Goal: Browse casually

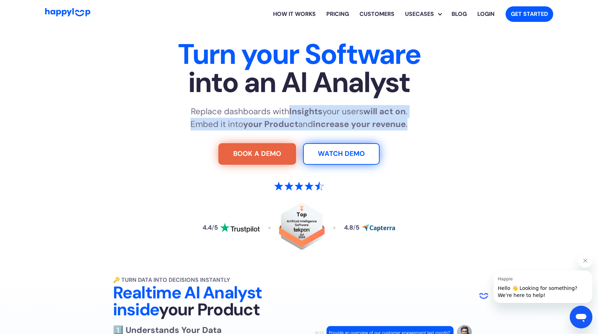
drag, startPoint x: 433, startPoint y: 122, endPoint x: 289, endPoint y: 110, distance: 144.1
click at [289, 110] on div "Replace dashboards with Insights your users will act on . Embed it into your Pr…" at bounding box center [299, 117] width 440 height 25
click at [289, 110] on strong "Insights" at bounding box center [305, 111] width 33 height 11
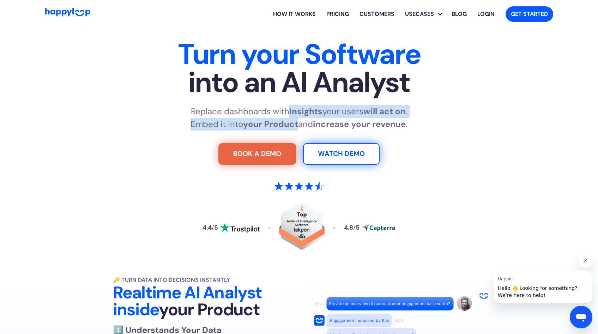
drag, startPoint x: 289, startPoint y: 110, endPoint x: 293, endPoint y: 120, distance: 10.3
click at [293, 120] on p "Replace dashboards with Insights your users will act on . Embed it into your Pr…" at bounding box center [299, 117] width 217 height 25
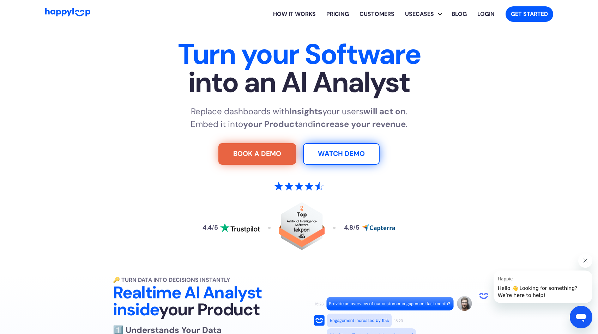
click at [297, 123] on p "Replace dashboards with Insights your users will act on . Embed it into your Pr…" at bounding box center [299, 117] width 217 height 25
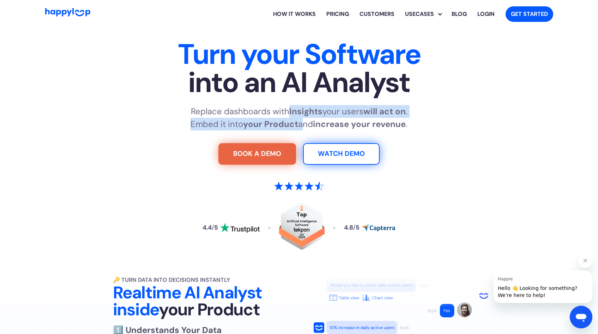
drag, startPoint x: 297, startPoint y: 123, endPoint x: 290, endPoint y: 115, distance: 10.8
click at [290, 115] on p "Replace dashboards with Insights your users will act on . Embed it into your Pr…" at bounding box center [299, 117] width 217 height 25
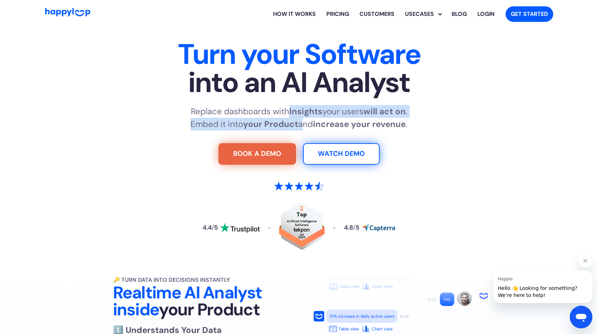
click at [290, 115] on strong "Insights" at bounding box center [305, 111] width 33 height 11
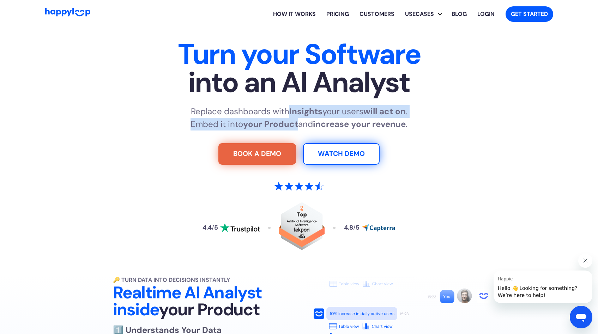
drag, startPoint x: 289, startPoint y: 112, endPoint x: 296, endPoint y: 121, distance: 12.1
click at [296, 121] on p "Replace dashboards with Insights your users will act on . Embed it into your Pr…" at bounding box center [299, 117] width 217 height 25
click at [296, 121] on strong "your Product" at bounding box center [270, 124] width 55 height 11
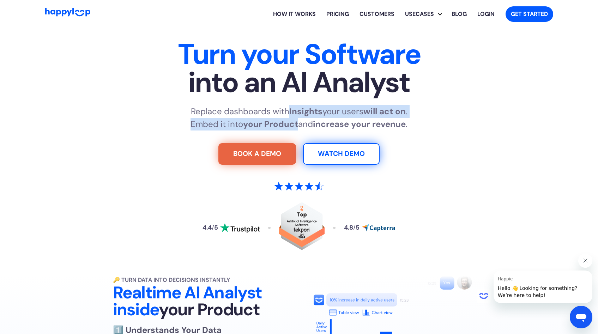
drag, startPoint x: 298, startPoint y: 124, endPoint x: 290, endPoint y: 112, distance: 14.5
click at [290, 112] on p "Replace dashboards with Insights your users will act on . Embed it into your Pr…" at bounding box center [299, 117] width 217 height 25
click at [290, 112] on strong "Insights" at bounding box center [305, 111] width 33 height 11
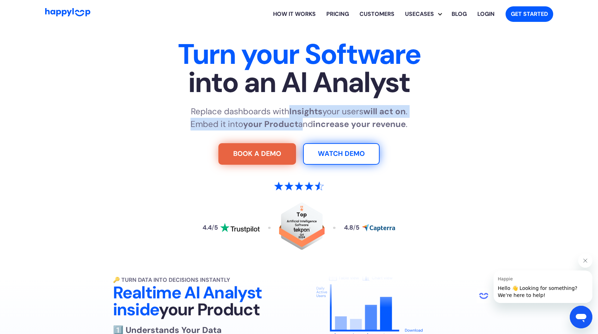
drag, startPoint x: 286, startPoint y: 112, endPoint x: 299, endPoint y: 122, distance: 16.5
click at [299, 122] on p "Replace dashboards with Insights your users will act on . Embed it into your Pr…" at bounding box center [299, 117] width 217 height 25
drag, startPoint x: 300, startPoint y: 124, endPoint x: 287, endPoint y: 113, distance: 17.5
click at [287, 113] on p "Replace dashboards with Insights your users will act on . Embed it into your Pr…" at bounding box center [299, 117] width 217 height 25
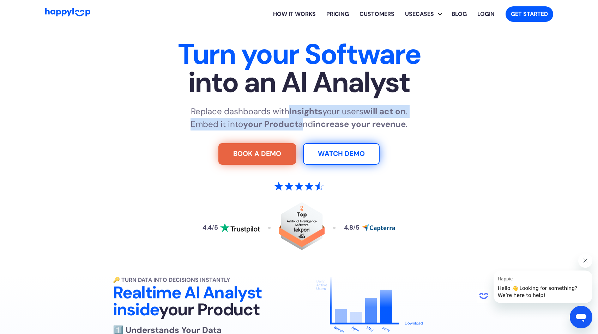
click at [287, 113] on p "Replace dashboards with Insights your users will act on . Embed it into your Pr…" at bounding box center [299, 117] width 217 height 25
drag, startPoint x: 287, startPoint y: 113, endPoint x: 298, endPoint y: 122, distance: 15.0
click at [298, 122] on p "Replace dashboards with Insights your users will act on . Embed it into your Pr…" at bounding box center [299, 117] width 217 height 25
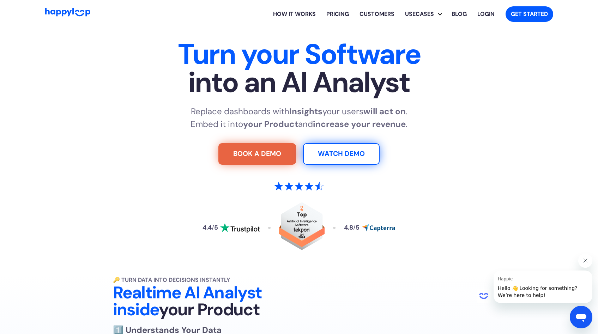
click at [298, 120] on p "Replace dashboards with Insights your users will act on . Embed it into your Pr…" at bounding box center [299, 117] width 217 height 25
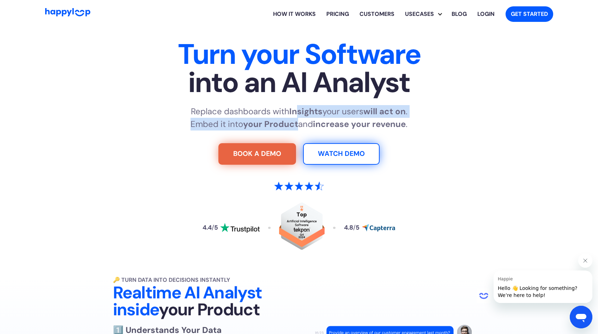
drag, startPoint x: 296, startPoint y: 125, endPoint x: 295, endPoint y: 114, distance: 11.1
click at [295, 114] on p "Replace dashboards with Insights your users will act on . Embed it into your Pr…" at bounding box center [299, 117] width 217 height 25
click at [295, 114] on strong "Insights" at bounding box center [305, 111] width 33 height 11
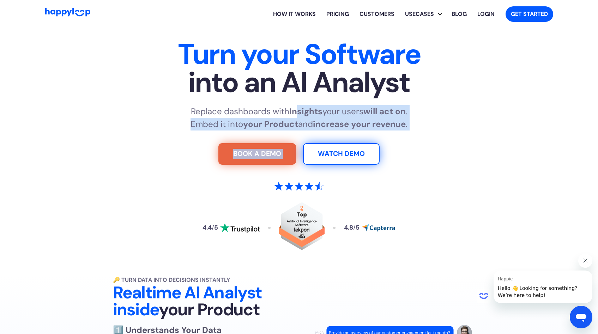
drag, startPoint x: 300, startPoint y: 131, endPoint x: 296, endPoint y: 117, distance: 13.7
click at [296, 117] on div "Turn your Software into an AI Analyst Replace dashboards with Insights your use…" at bounding box center [299, 155] width 440 height 230
click at [296, 117] on p "Replace dashboards with Insights your users will act on . Embed it into your Pr…" at bounding box center [299, 117] width 217 height 25
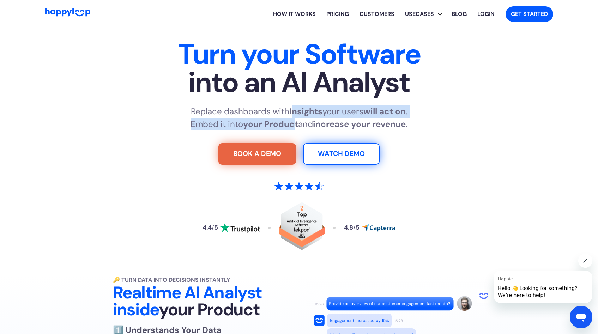
drag, startPoint x: 292, startPoint y: 113, endPoint x: 293, endPoint y: 122, distance: 9.6
click at [293, 122] on p "Replace dashboards with Insights your users will act on . Embed it into your Pr…" at bounding box center [299, 117] width 217 height 25
click at [293, 122] on strong "your Product" at bounding box center [270, 124] width 55 height 11
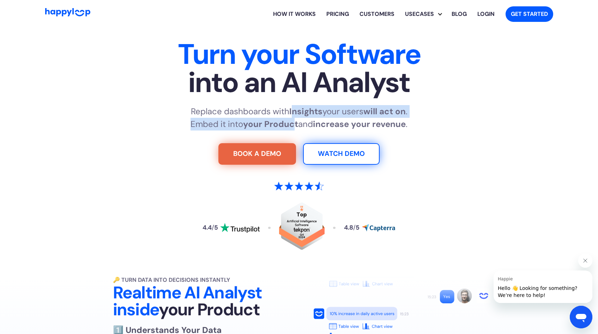
drag, startPoint x: 292, startPoint y: 124, endPoint x: 291, endPoint y: 116, distance: 8.3
click at [291, 116] on p "Replace dashboards with Insights your users will act on . Embed it into your Pr…" at bounding box center [299, 117] width 217 height 25
click at [291, 116] on strong "Insights" at bounding box center [305, 111] width 33 height 11
drag, startPoint x: 291, startPoint y: 114, endPoint x: 292, endPoint y: 122, distance: 8.2
click at [292, 122] on p "Replace dashboards with Insights your users will act on . Embed it into your Pr…" at bounding box center [299, 117] width 217 height 25
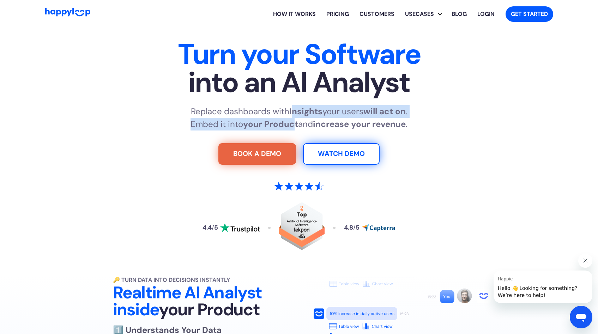
click at [293, 125] on strong "your Product" at bounding box center [270, 124] width 55 height 11
drag, startPoint x: 293, startPoint y: 125, endPoint x: 292, endPoint y: 115, distance: 9.6
click at [292, 115] on p "Replace dashboards with Insights your users will act on . Embed it into your Pr…" at bounding box center [299, 117] width 217 height 25
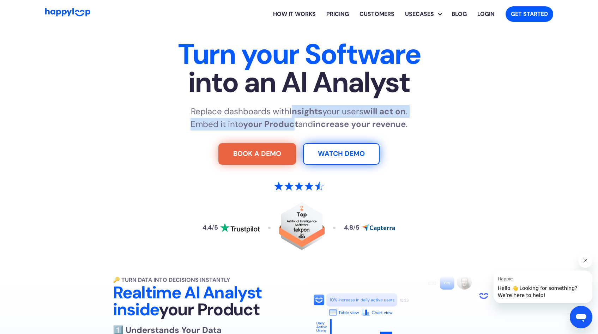
click at [292, 115] on strong "Insights" at bounding box center [305, 111] width 33 height 11
drag, startPoint x: 291, startPoint y: 113, endPoint x: 293, endPoint y: 121, distance: 8.6
click at [293, 121] on p "Replace dashboards with Insights your users will act on . Embed it into your Pr…" at bounding box center [299, 117] width 217 height 25
click at [293, 121] on strong "your Product" at bounding box center [270, 124] width 55 height 11
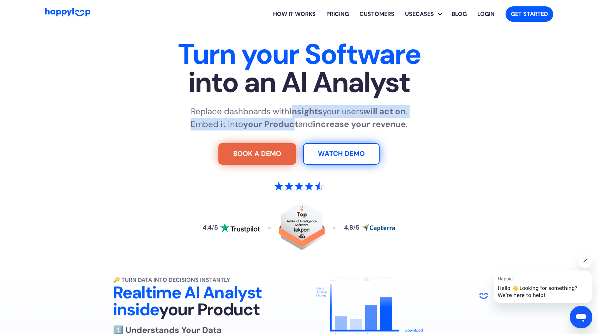
drag, startPoint x: 293, startPoint y: 123, endPoint x: 292, endPoint y: 110, distance: 13.1
click at [292, 110] on p "Replace dashboards with Insights your users will act on . Embed it into your Pr…" at bounding box center [299, 117] width 217 height 25
click at [292, 110] on strong "Insights" at bounding box center [305, 111] width 33 height 11
drag, startPoint x: 292, startPoint y: 110, endPoint x: 293, endPoint y: 119, distance: 9.2
click at [293, 119] on p "Replace dashboards with Insights your users will act on . Embed it into your Pr…" at bounding box center [299, 117] width 217 height 25
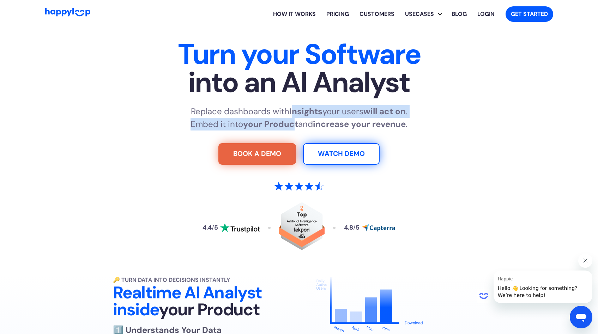
click at [293, 119] on strong "your Product" at bounding box center [270, 124] width 55 height 11
drag, startPoint x: 293, startPoint y: 125, endPoint x: 290, endPoint y: 117, distance: 8.3
click at [290, 117] on p "Replace dashboards with Insights your users will act on . Embed it into your Pr…" at bounding box center [299, 117] width 217 height 25
drag, startPoint x: 291, startPoint y: 113, endPoint x: 293, endPoint y: 120, distance: 6.8
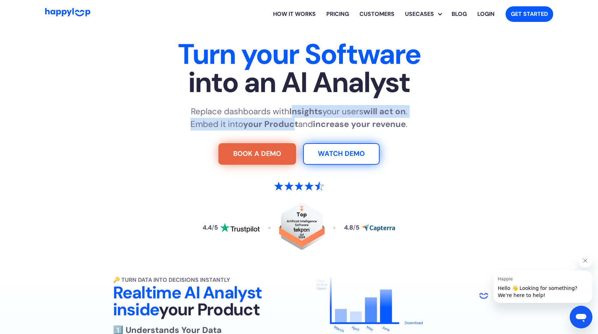
click at [293, 120] on p "Replace dashboards with Insights your users will act on . Embed it into your Pr…" at bounding box center [299, 117] width 217 height 25
click at [293, 120] on strong "your Product" at bounding box center [270, 124] width 55 height 11
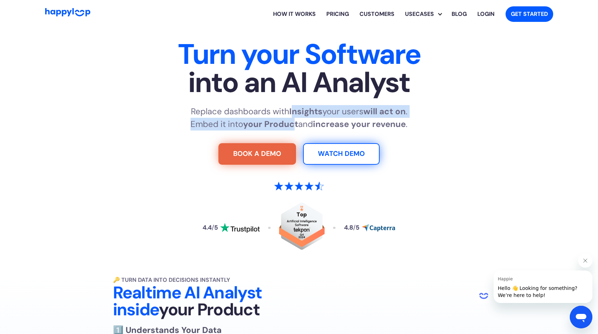
drag, startPoint x: 293, startPoint y: 123, endPoint x: 292, endPoint y: 115, distance: 8.5
click at [292, 115] on p "Replace dashboards with Insights your users will act on . Embed it into your Pr…" at bounding box center [299, 117] width 217 height 25
click at [292, 115] on strong "Insights" at bounding box center [305, 111] width 33 height 11
drag, startPoint x: 292, startPoint y: 113, endPoint x: 293, endPoint y: 120, distance: 7.5
click at [293, 120] on p "Replace dashboards with Insights your users will act on . Embed it into your Pr…" at bounding box center [299, 117] width 217 height 25
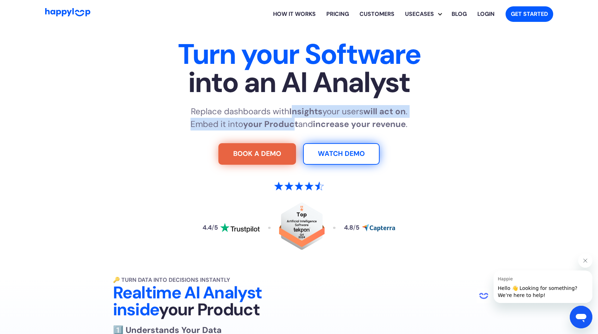
click at [293, 120] on strong "your Product" at bounding box center [270, 124] width 55 height 11
drag, startPoint x: 294, startPoint y: 124, endPoint x: 293, endPoint y: 113, distance: 11.0
click at [293, 113] on p "Replace dashboards with Insights your users will act on . Embed it into your Pr…" at bounding box center [299, 117] width 217 height 25
click at [293, 113] on strong "Insights" at bounding box center [305, 111] width 33 height 11
drag, startPoint x: 292, startPoint y: 113, endPoint x: 292, endPoint y: 122, distance: 9.2
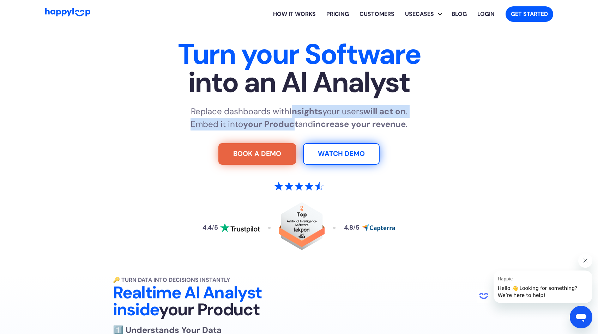
click at [292, 122] on p "Replace dashboards with Insights your users will act on . Embed it into your Pr…" at bounding box center [299, 117] width 217 height 25
click at [292, 122] on strong "your Product" at bounding box center [270, 124] width 55 height 11
drag, startPoint x: 293, startPoint y: 125, endPoint x: 292, endPoint y: 112, distance: 12.4
click at [292, 112] on p "Replace dashboards with Insights your users will act on . Embed it into your Pr…" at bounding box center [299, 117] width 217 height 25
click at [292, 116] on strong "Insights" at bounding box center [305, 111] width 33 height 11
